Goal: Task Accomplishment & Management: Manage account settings

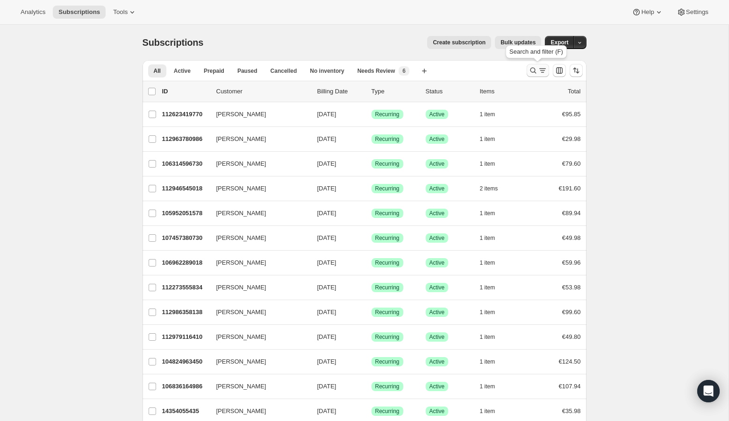
click at [531, 71] on icon "Search and filter results" at bounding box center [532, 70] width 9 height 9
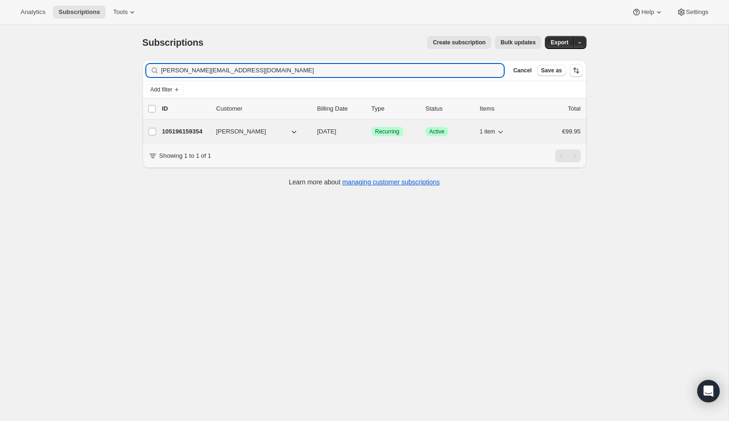
type input "[PERSON_NAME][EMAIL_ADDRESS][DOMAIN_NAME]"
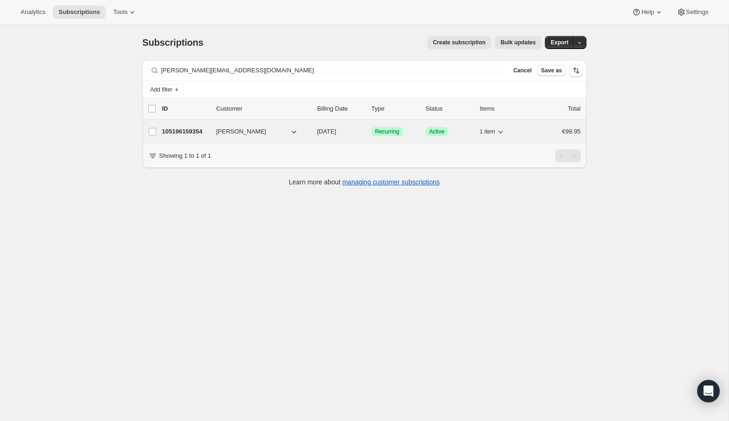
click at [170, 131] on p "105196159354" at bounding box center [185, 131] width 47 height 9
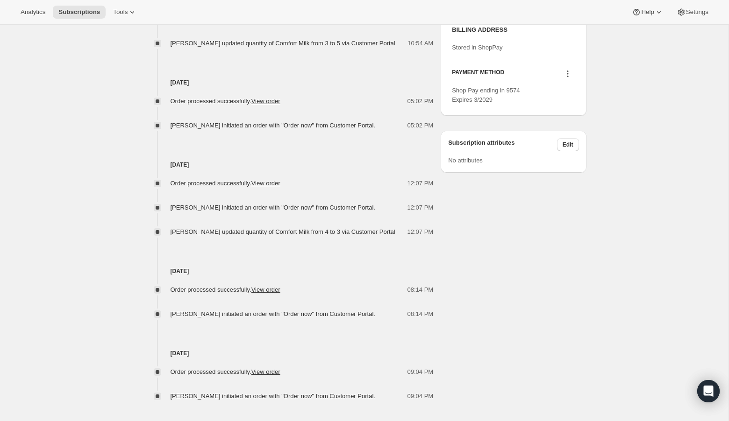
scroll to position [491, 0]
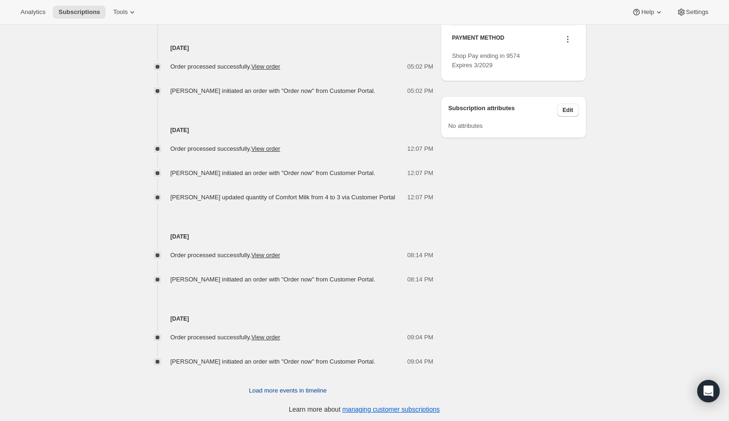
click at [268, 389] on span "Load more events in timeline" at bounding box center [288, 390] width 78 height 9
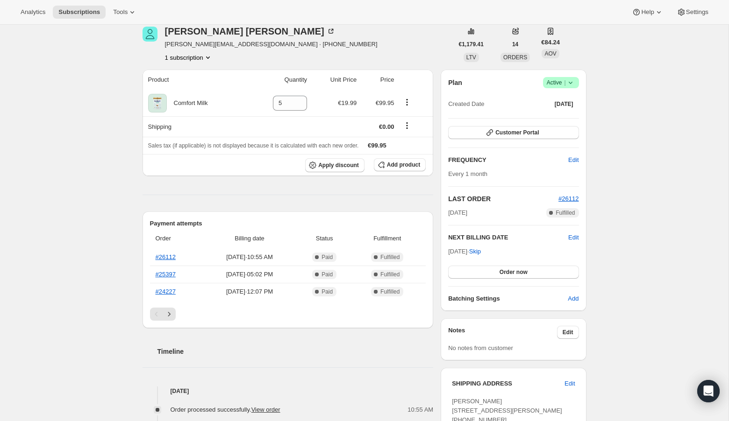
scroll to position [0, 0]
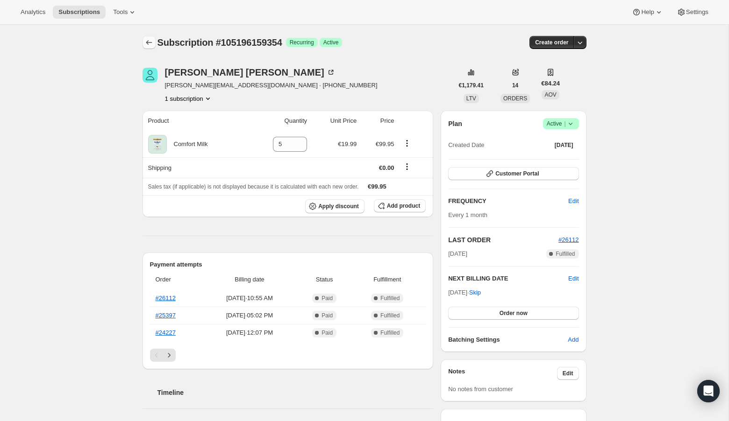
click at [148, 42] on icon "Subscriptions" at bounding box center [148, 42] width 9 height 9
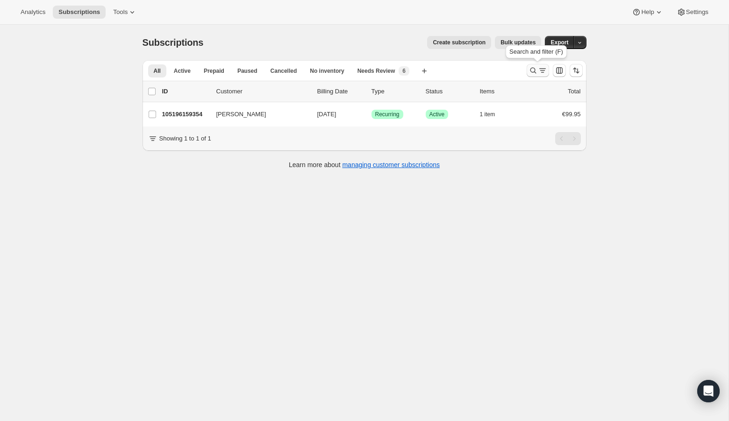
click at [531, 69] on icon "Search and filter results" at bounding box center [532, 70] width 9 height 9
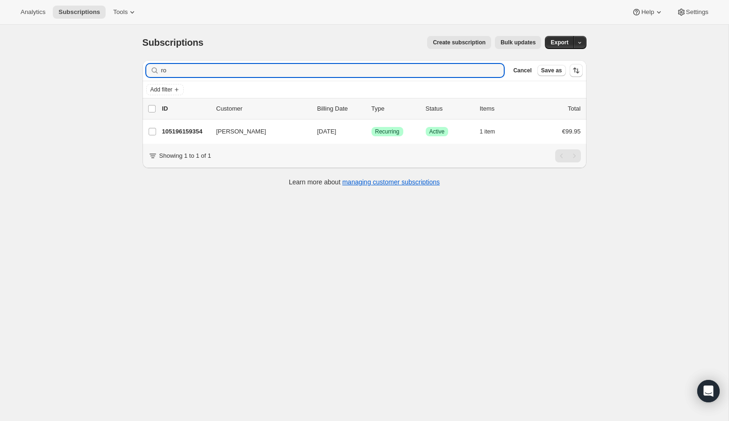
type input "r"
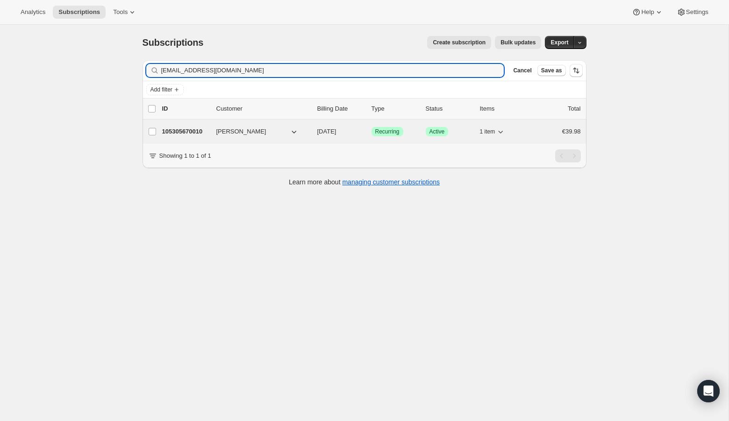
type input "[EMAIL_ADDRESS][DOMAIN_NAME]"
click at [184, 131] on p "105305670010" at bounding box center [185, 131] width 47 height 9
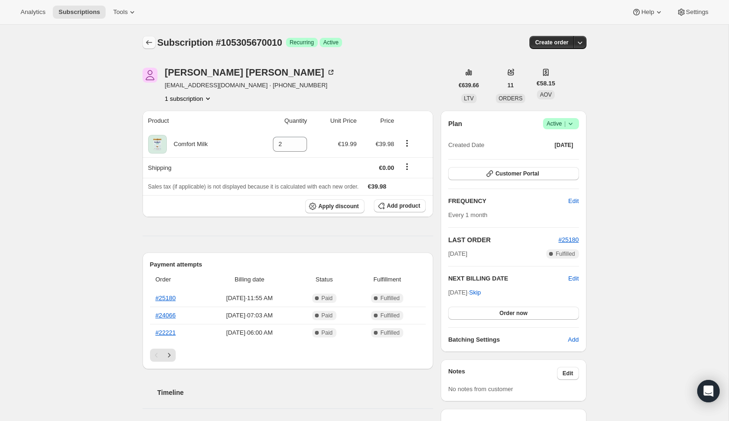
click at [150, 43] on icon "Subscriptions" at bounding box center [148, 42] width 9 height 9
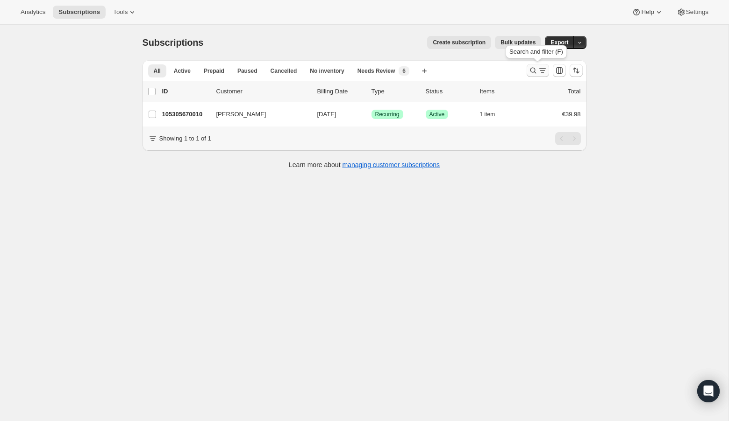
click at [531, 70] on icon "Search and filter results" at bounding box center [532, 70] width 9 height 9
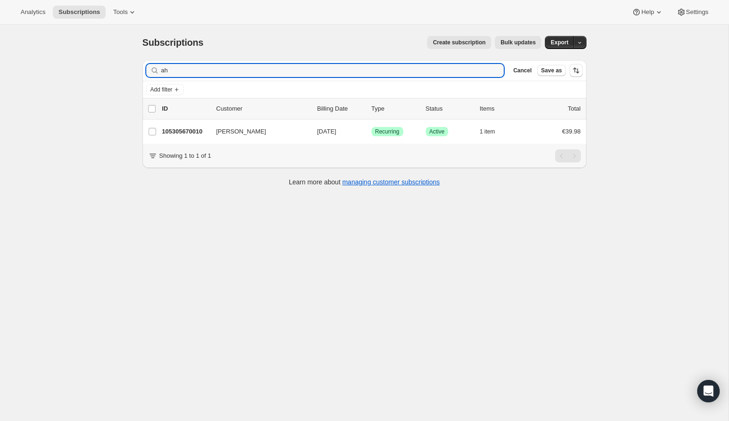
type input "a"
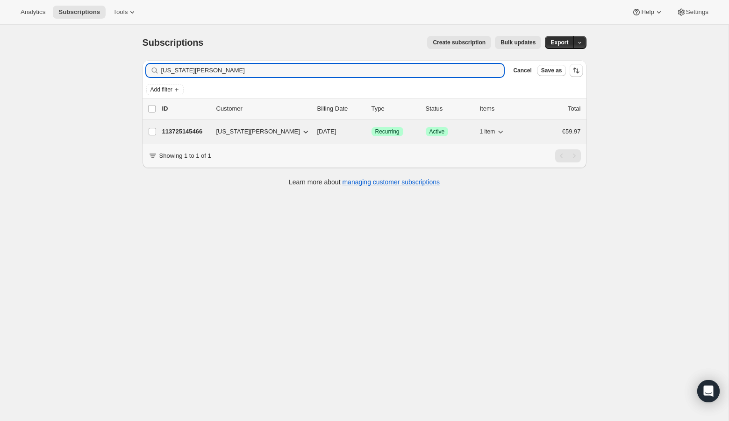
type input "[US_STATE][PERSON_NAME]"
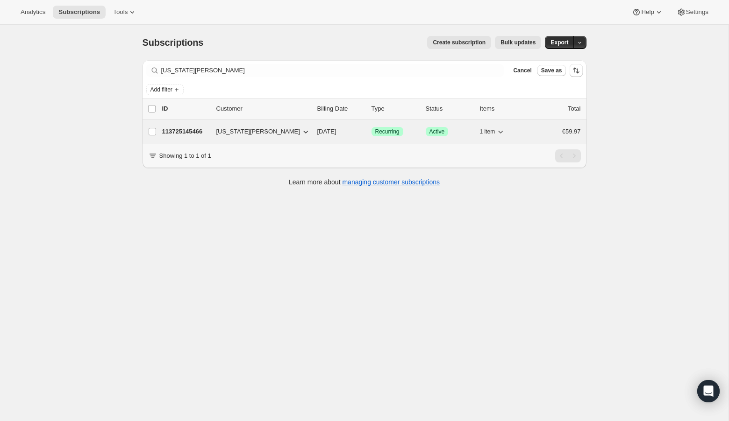
click at [183, 133] on p "113725145466" at bounding box center [185, 131] width 47 height 9
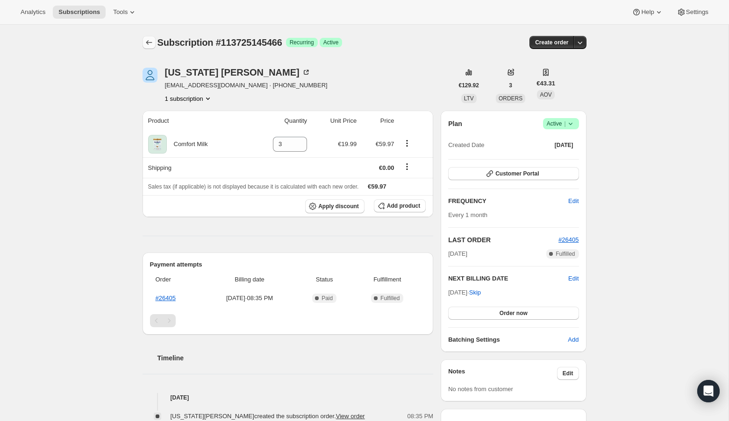
click at [149, 42] on icon "Subscriptions" at bounding box center [148, 42] width 9 height 9
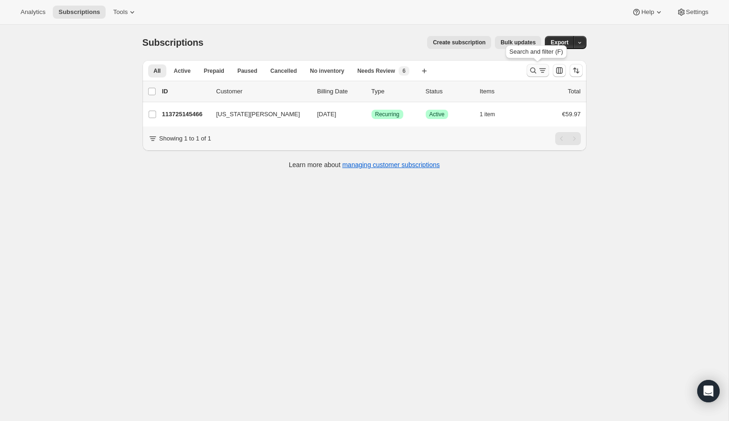
click at [532, 69] on icon "Search and filter results" at bounding box center [532, 70] width 9 height 9
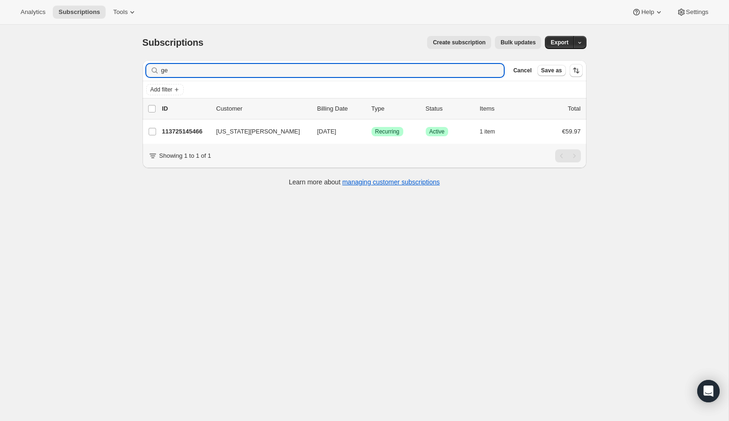
type input "g"
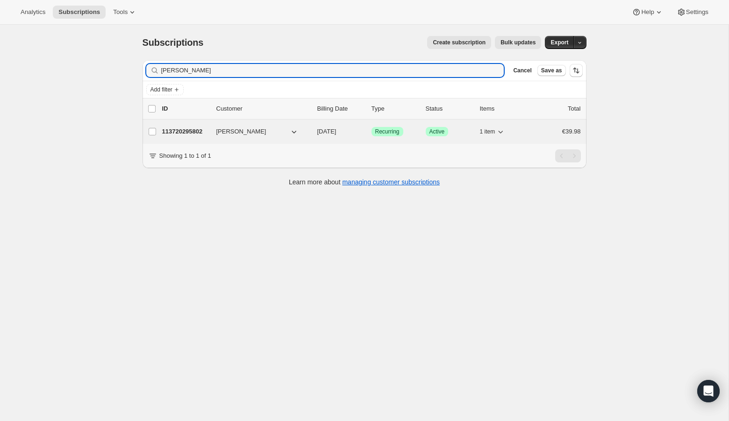
type input "[PERSON_NAME]"
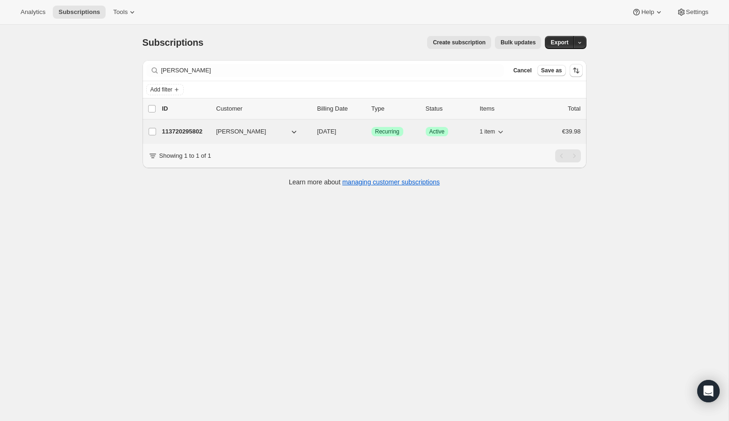
click at [191, 128] on p "113720295802" at bounding box center [185, 131] width 47 height 9
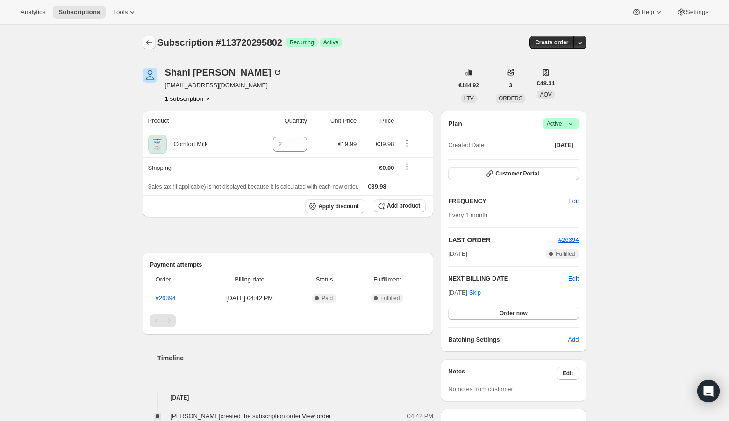
click at [150, 42] on icon "Subscriptions" at bounding box center [149, 42] width 6 height 5
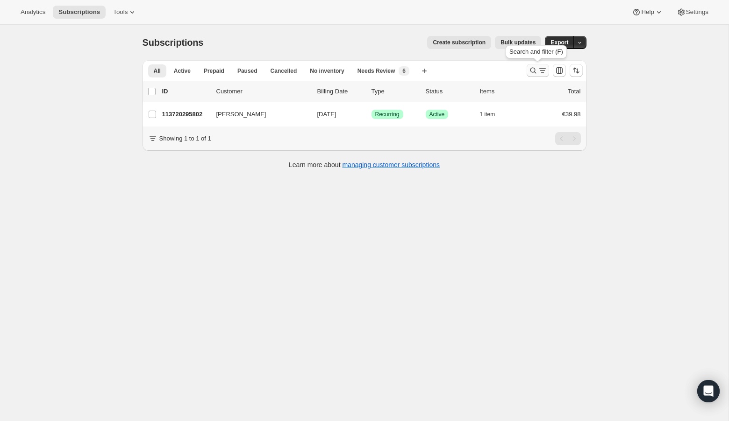
click at [532, 72] on icon "Search and filter results" at bounding box center [533, 71] width 6 height 6
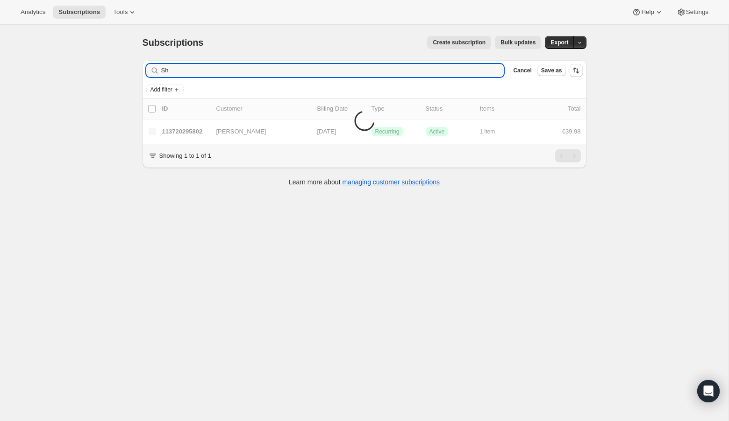
type input "S"
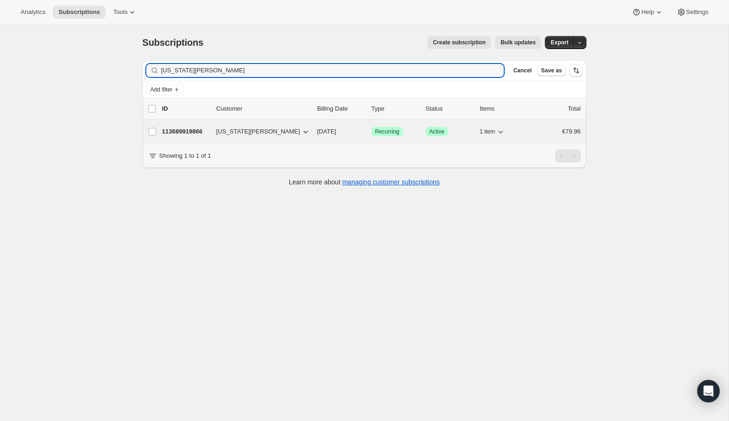
type input "[US_STATE][PERSON_NAME]"
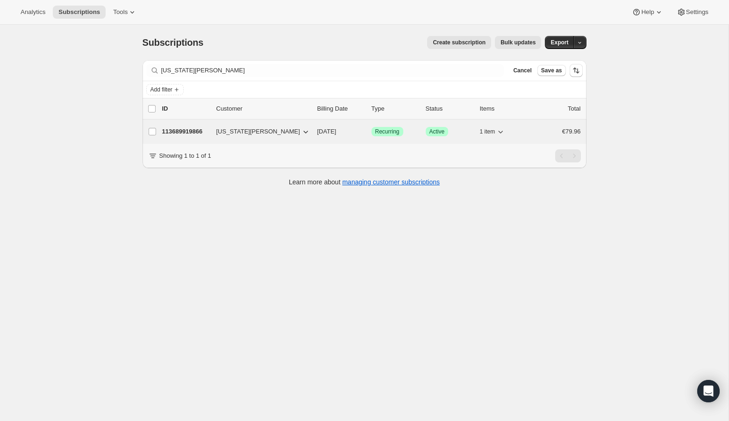
click at [198, 133] on p "113689919866" at bounding box center [185, 131] width 47 height 9
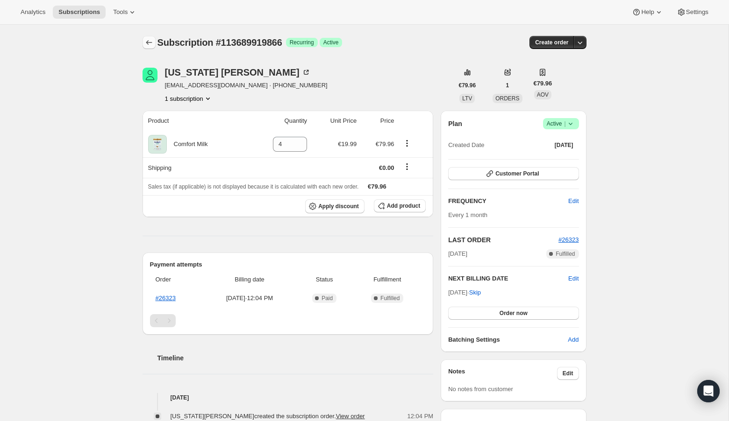
click at [149, 42] on icon "Subscriptions" at bounding box center [148, 42] width 9 height 9
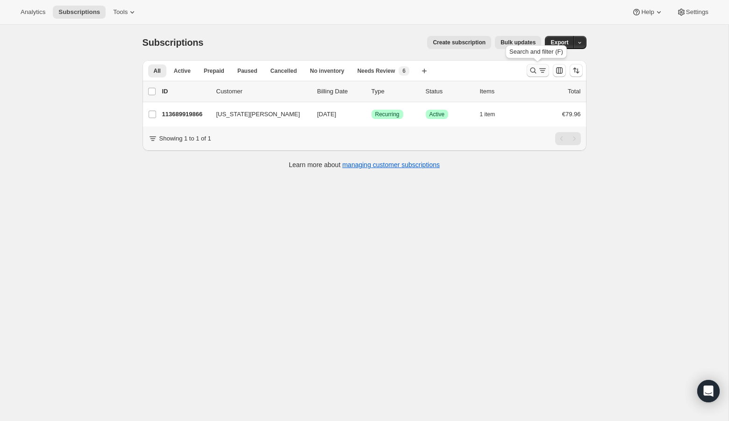
click at [534, 70] on icon "Search and filter results" at bounding box center [533, 71] width 6 height 6
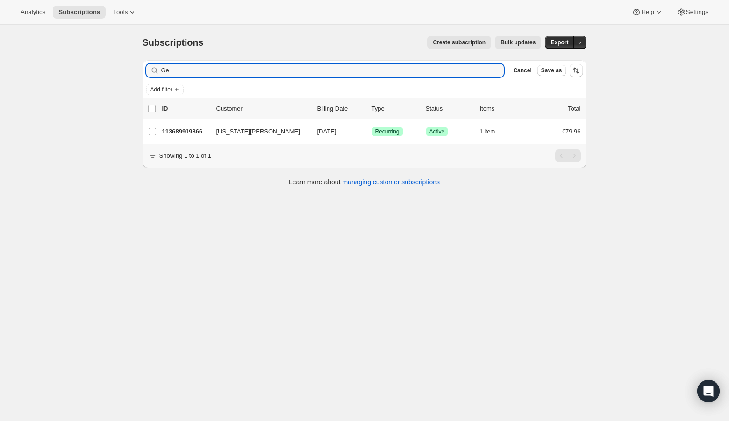
type input "G"
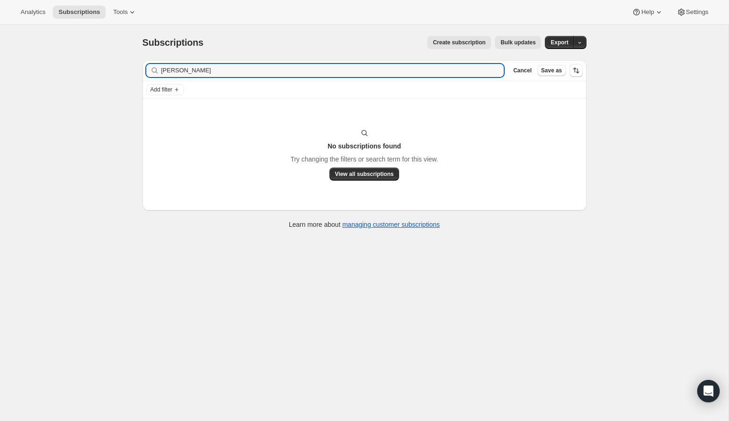
type input "[PERSON_NAME]"
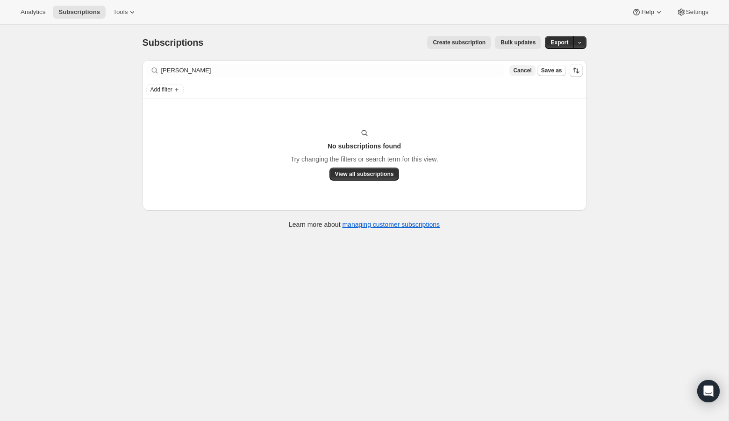
click at [524, 70] on span "Cancel" at bounding box center [522, 70] width 18 height 7
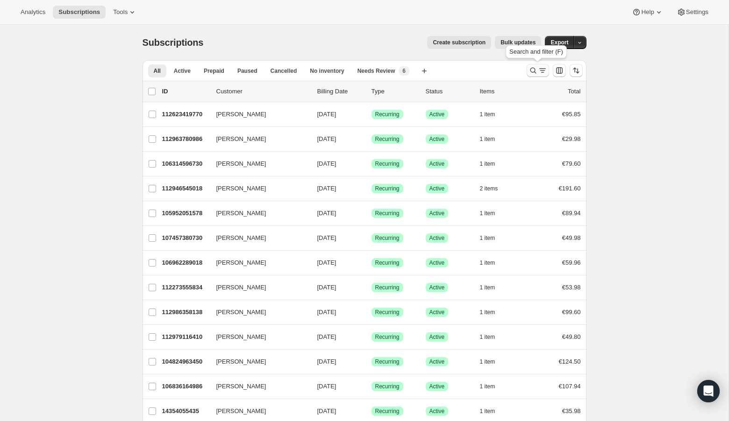
click at [532, 69] on icon "Search and filter results" at bounding box center [532, 70] width 9 height 9
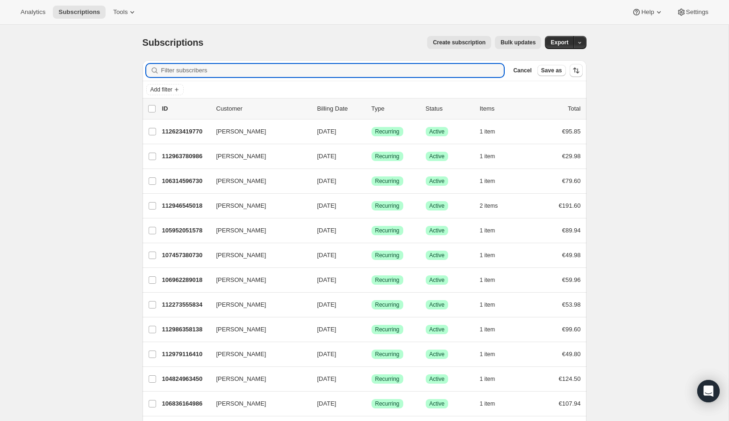
paste input "[PERSON_NAME][EMAIL_ADDRESS][PERSON_NAME][DOMAIN_NAME]"
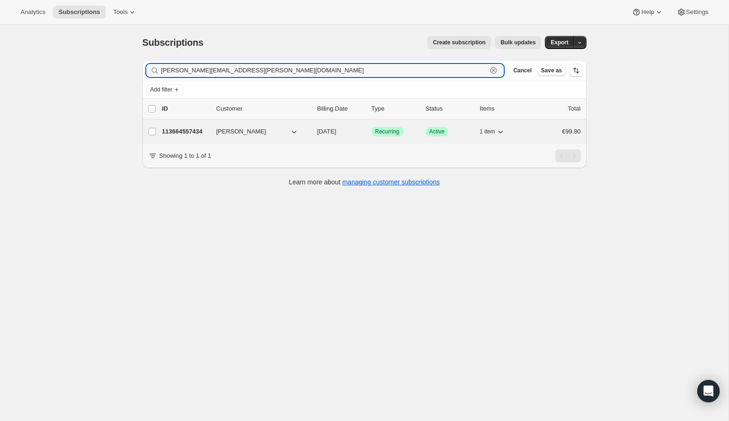
type input "[PERSON_NAME][EMAIL_ADDRESS][PERSON_NAME][DOMAIN_NAME]"
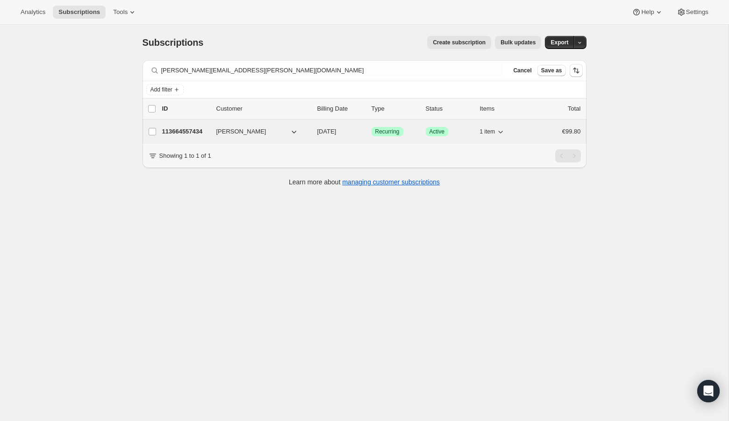
click at [188, 129] on p "113664557434" at bounding box center [185, 131] width 47 height 9
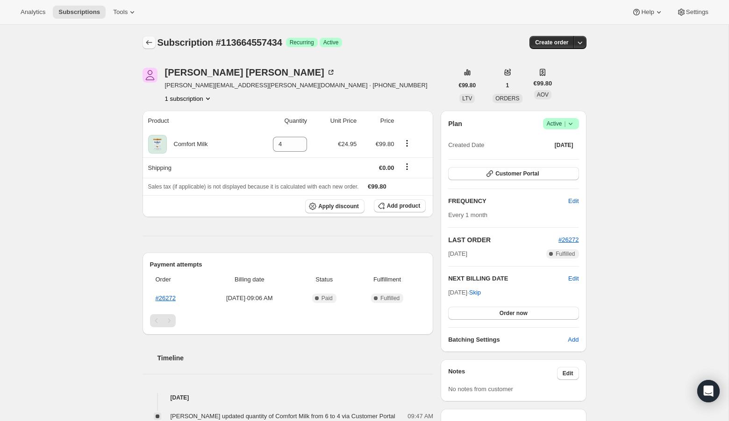
click at [148, 40] on icon "Subscriptions" at bounding box center [148, 42] width 9 height 9
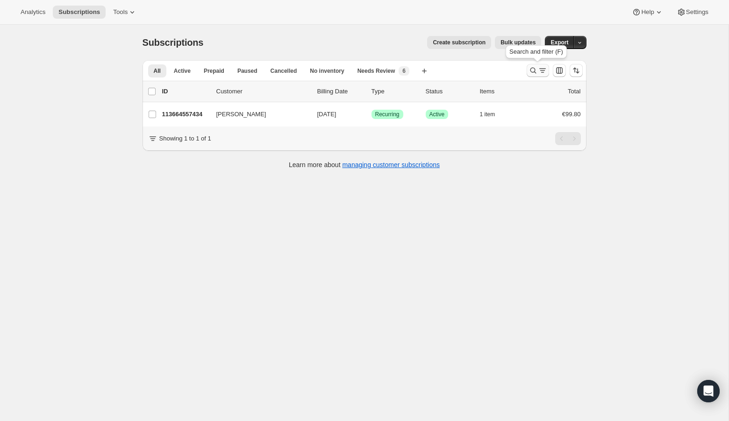
click at [531, 69] on icon "Search and filter results" at bounding box center [532, 70] width 9 height 9
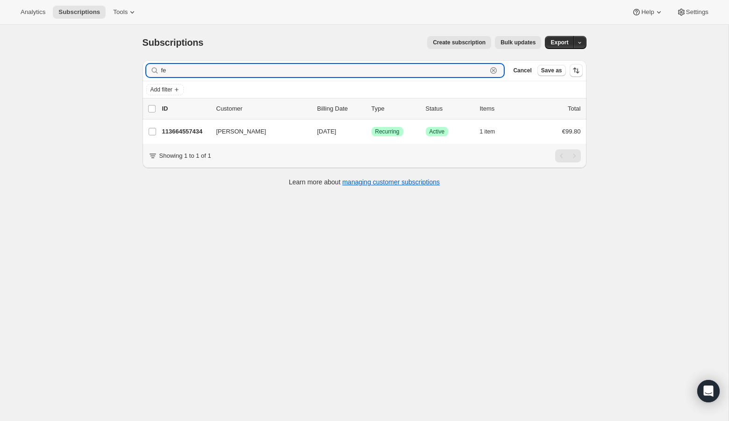
type input "f"
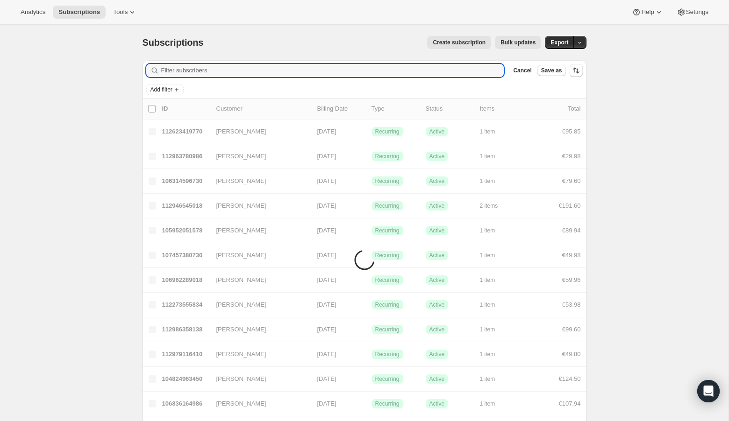
paste input "[EMAIL_ADDRESS][DOMAIN_NAME]"
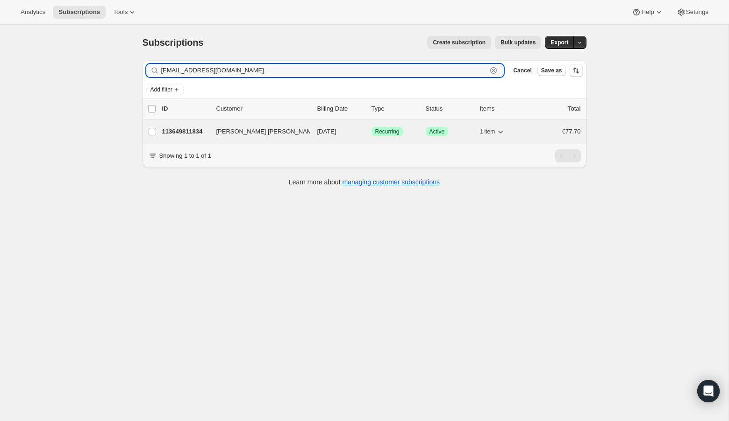
type input "[EMAIL_ADDRESS][DOMAIN_NAME]"
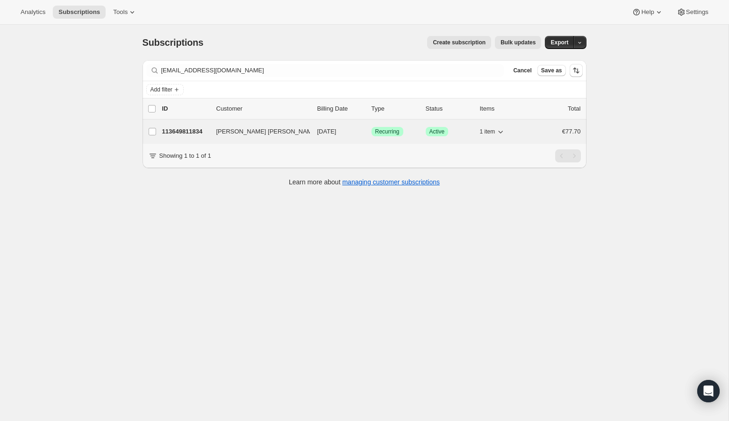
click at [192, 132] on p "113649811834" at bounding box center [185, 131] width 47 height 9
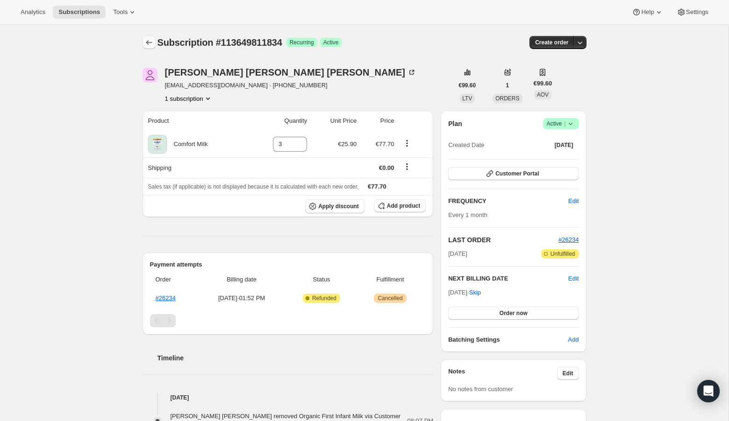
click at [148, 41] on icon "Subscriptions" at bounding box center [148, 42] width 9 height 9
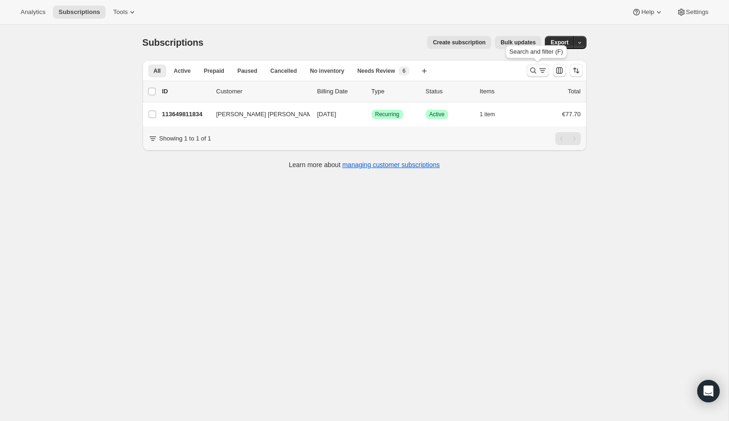
click at [533, 67] on icon "Search and filter results" at bounding box center [532, 70] width 9 height 9
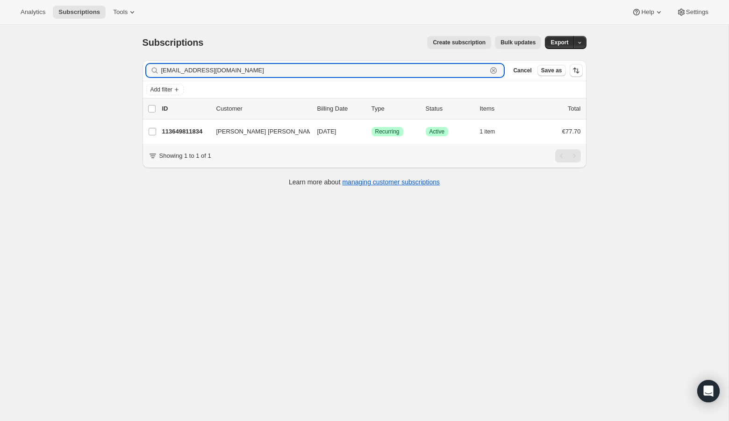
click at [496, 69] on icon "button" at bounding box center [493, 70] width 7 height 7
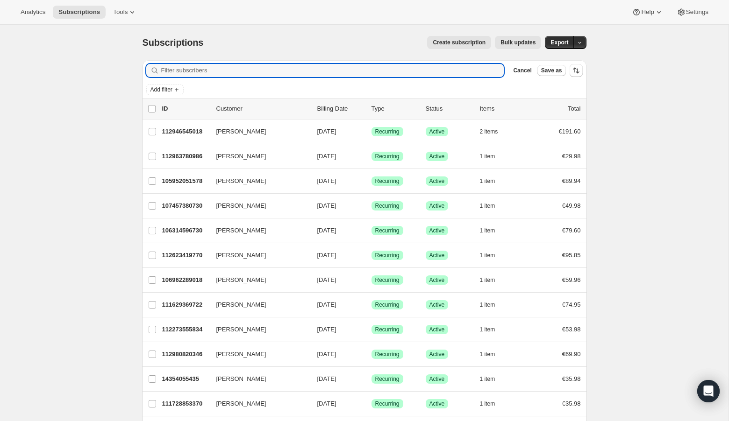
paste input "[EMAIL_ADDRESS][DOMAIN_NAME]"
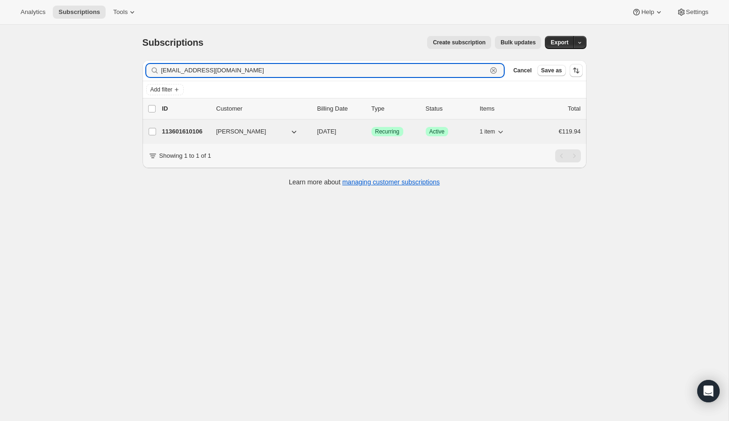
type input "[EMAIL_ADDRESS][DOMAIN_NAME]"
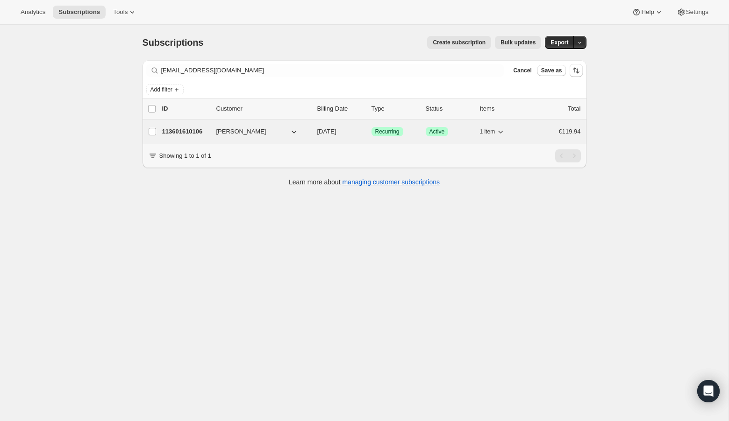
click at [192, 131] on p "113601610106" at bounding box center [185, 131] width 47 height 9
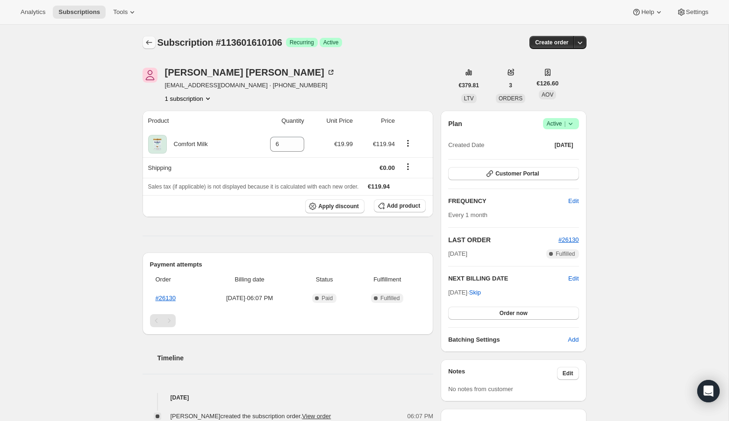
click at [149, 42] on icon "Subscriptions" at bounding box center [148, 42] width 9 height 9
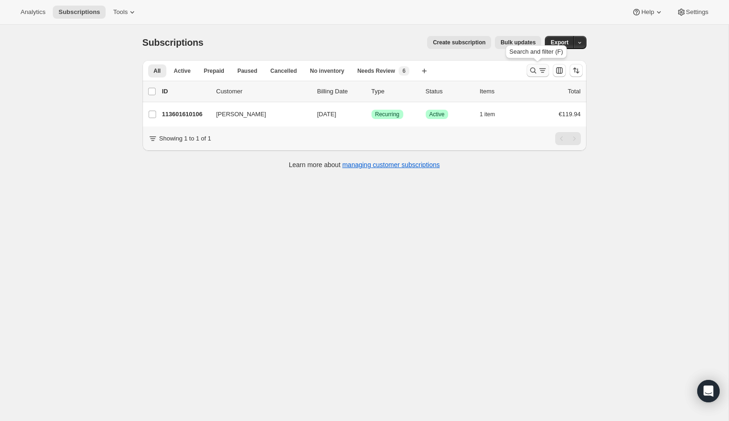
click at [532, 70] on icon "Search and filter results" at bounding box center [532, 70] width 9 height 9
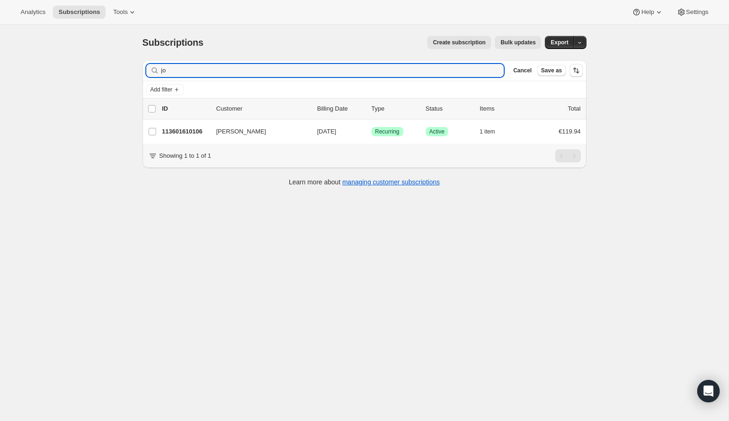
type input "j"
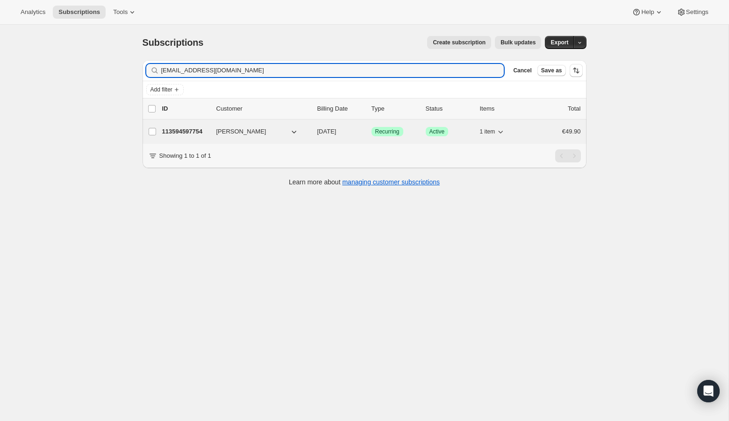
type input "[EMAIL_ADDRESS][DOMAIN_NAME]"
click at [193, 130] on p "113594597754" at bounding box center [185, 131] width 47 height 9
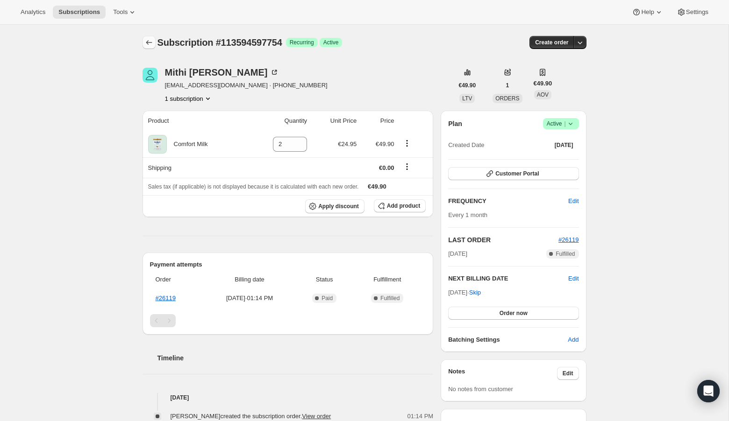
click at [150, 41] on icon "Subscriptions" at bounding box center [148, 42] width 9 height 9
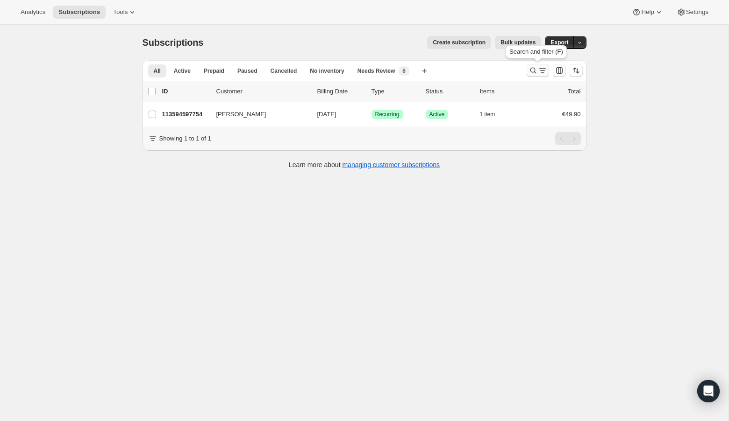
click at [536, 71] on icon "Search and filter results" at bounding box center [532, 70] width 9 height 9
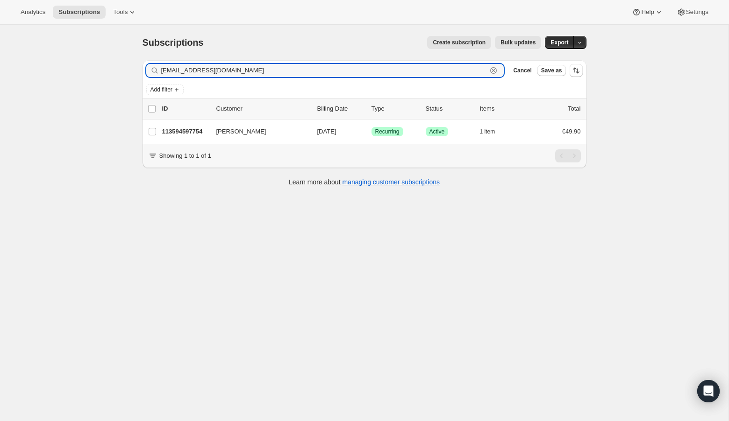
click at [495, 70] on icon "button" at bounding box center [492, 70] width 9 height 9
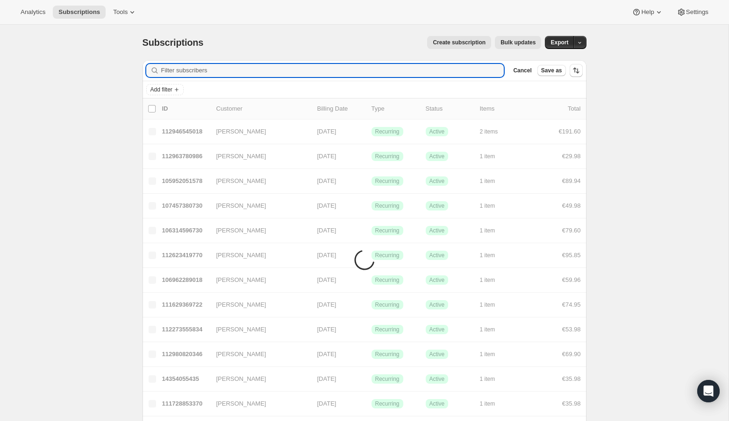
paste input "[EMAIL_ADDRESS][DOMAIN_NAME]"
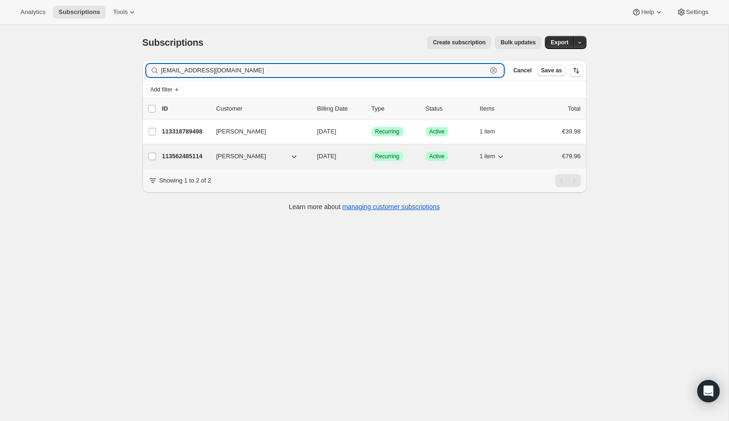
type input "[EMAIL_ADDRESS][DOMAIN_NAME]"
click at [193, 152] on p "113562485114" at bounding box center [185, 156] width 47 height 9
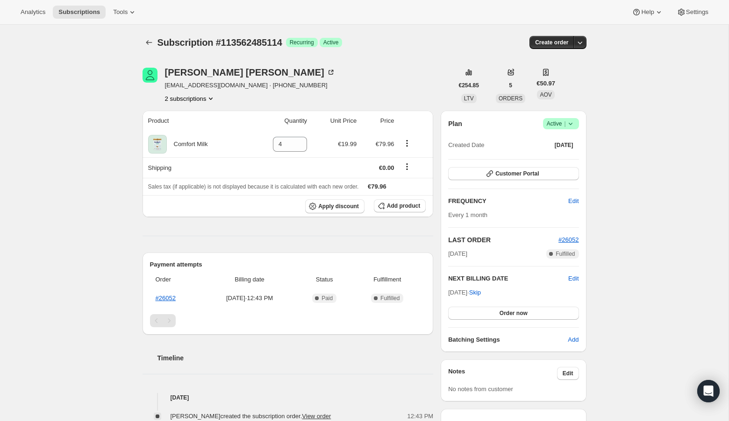
click at [182, 97] on button "2 subscriptions" at bounding box center [190, 98] width 51 height 9
click at [183, 113] on span "113318789498" at bounding box center [176, 115] width 41 height 7
click at [177, 99] on button "2 subscriptions" at bounding box center [190, 98] width 51 height 9
click at [183, 128] on span "113562485114" at bounding box center [176, 131] width 41 height 7
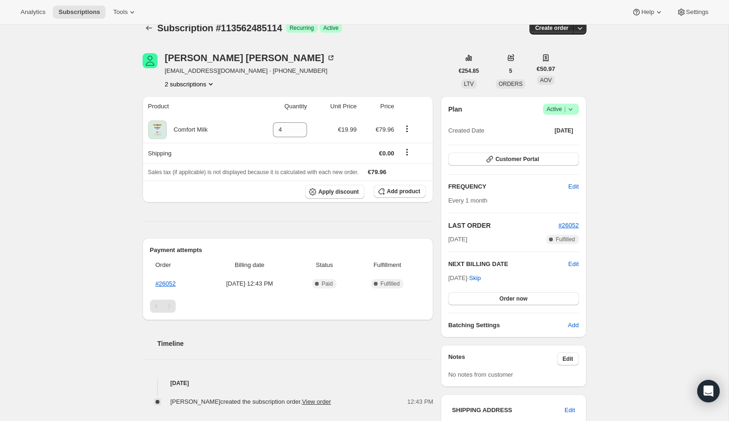
scroll to position [14, 0]
click at [148, 27] on icon "Subscriptions" at bounding box center [149, 28] width 6 height 5
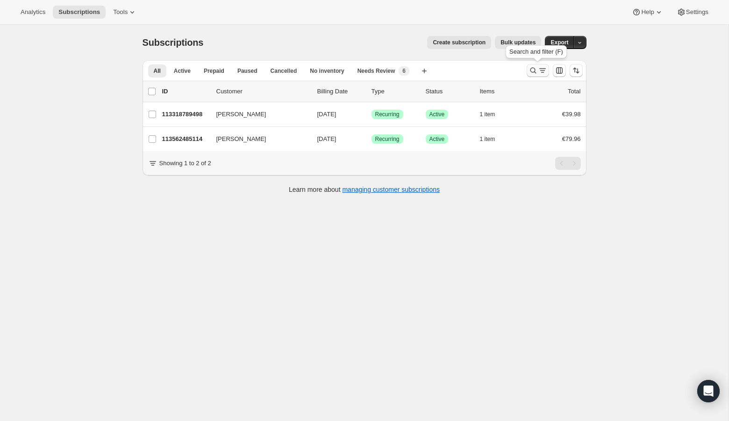
click at [533, 70] on icon "Search and filter results" at bounding box center [532, 70] width 9 height 9
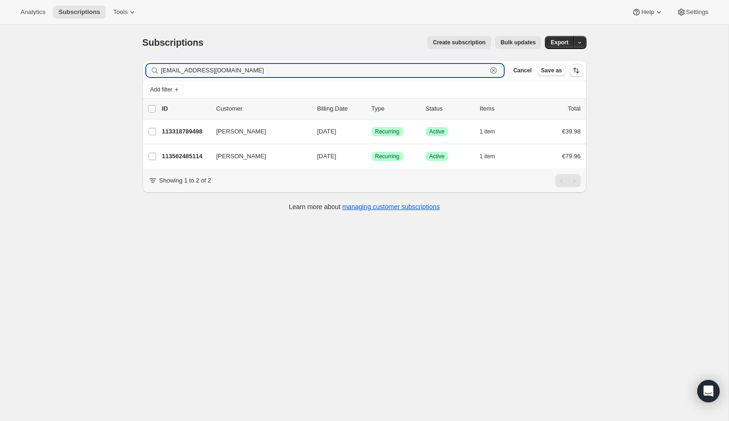
click at [494, 70] on icon "button" at bounding box center [493, 70] width 3 height 3
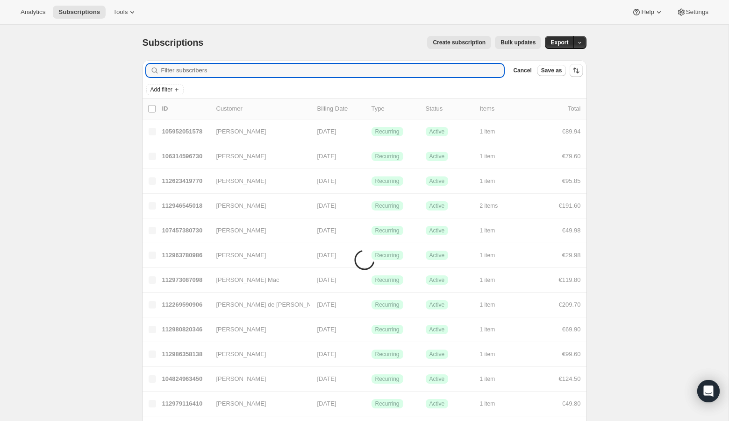
paste input "[EMAIL_ADDRESS][DOMAIN_NAME]"
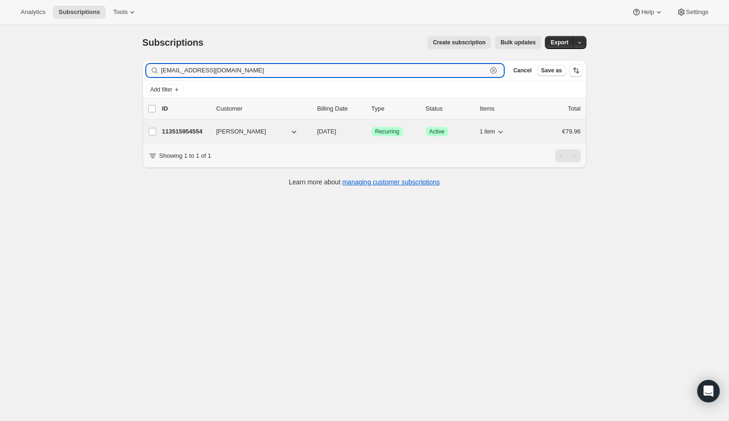
type input "[EMAIL_ADDRESS][DOMAIN_NAME]"
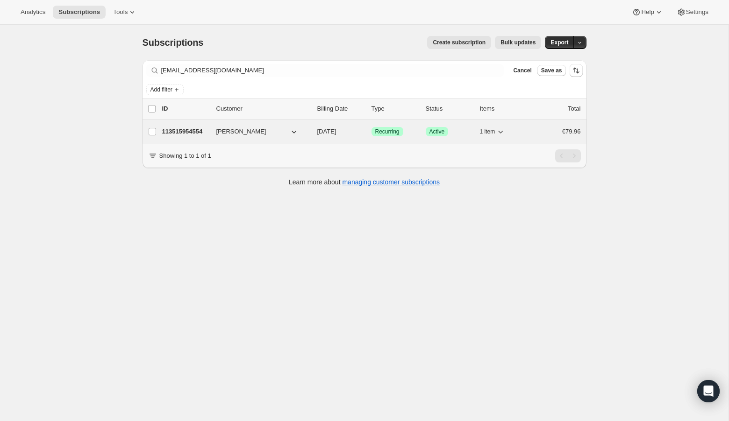
click at [184, 134] on p "113515954554" at bounding box center [185, 131] width 47 height 9
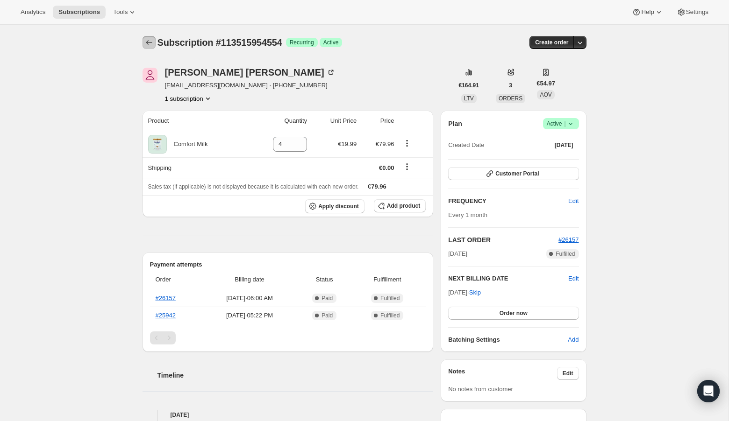
click at [147, 41] on icon "Subscriptions" at bounding box center [148, 42] width 9 height 9
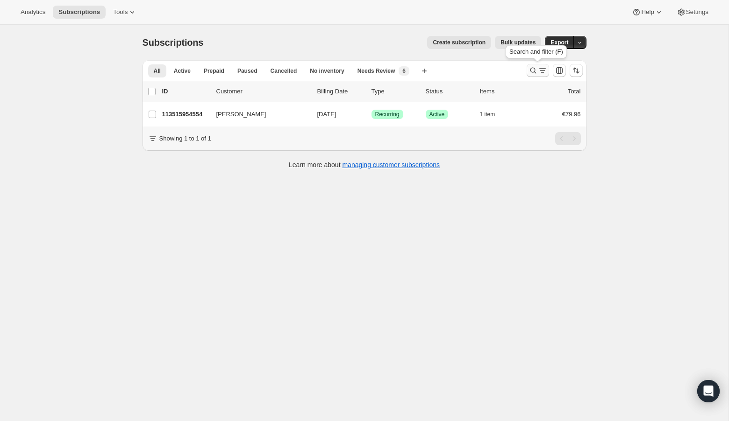
click at [533, 68] on icon "Search and filter results" at bounding box center [533, 71] width 6 height 6
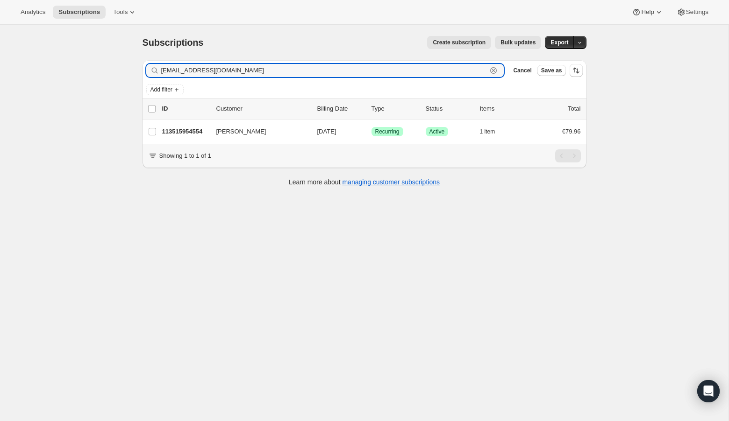
click at [494, 69] on icon "button" at bounding box center [493, 70] width 3 height 3
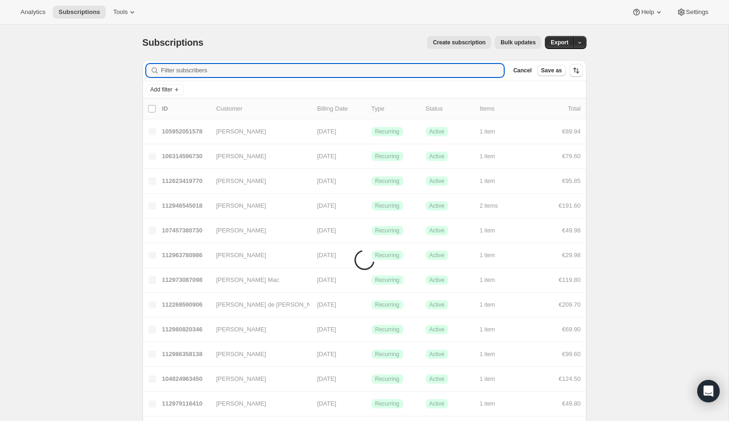
paste input "[PERSON_NAME][EMAIL_ADDRESS][DOMAIN_NAME]"
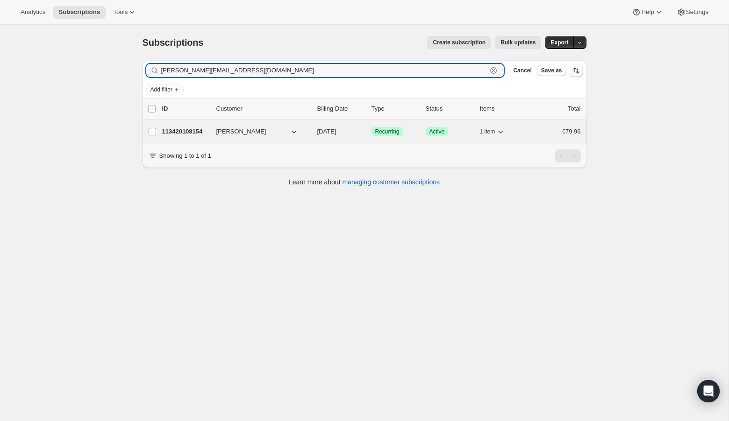
type input "[PERSON_NAME][EMAIL_ADDRESS][DOMAIN_NAME]"
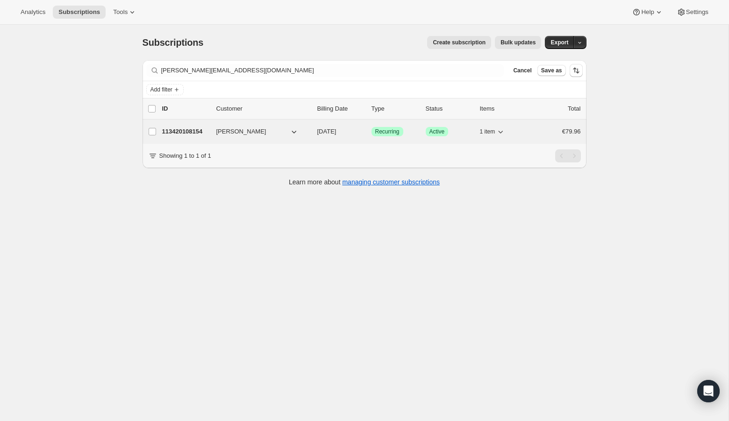
click at [367, 127] on div "113420108154 [PERSON_NAME] [DATE] Success Recurring Success Active 1 item €79.96" at bounding box center [371, 131] width 418 height 13
